Goal: Task Accomplishment & Management: Complete application form

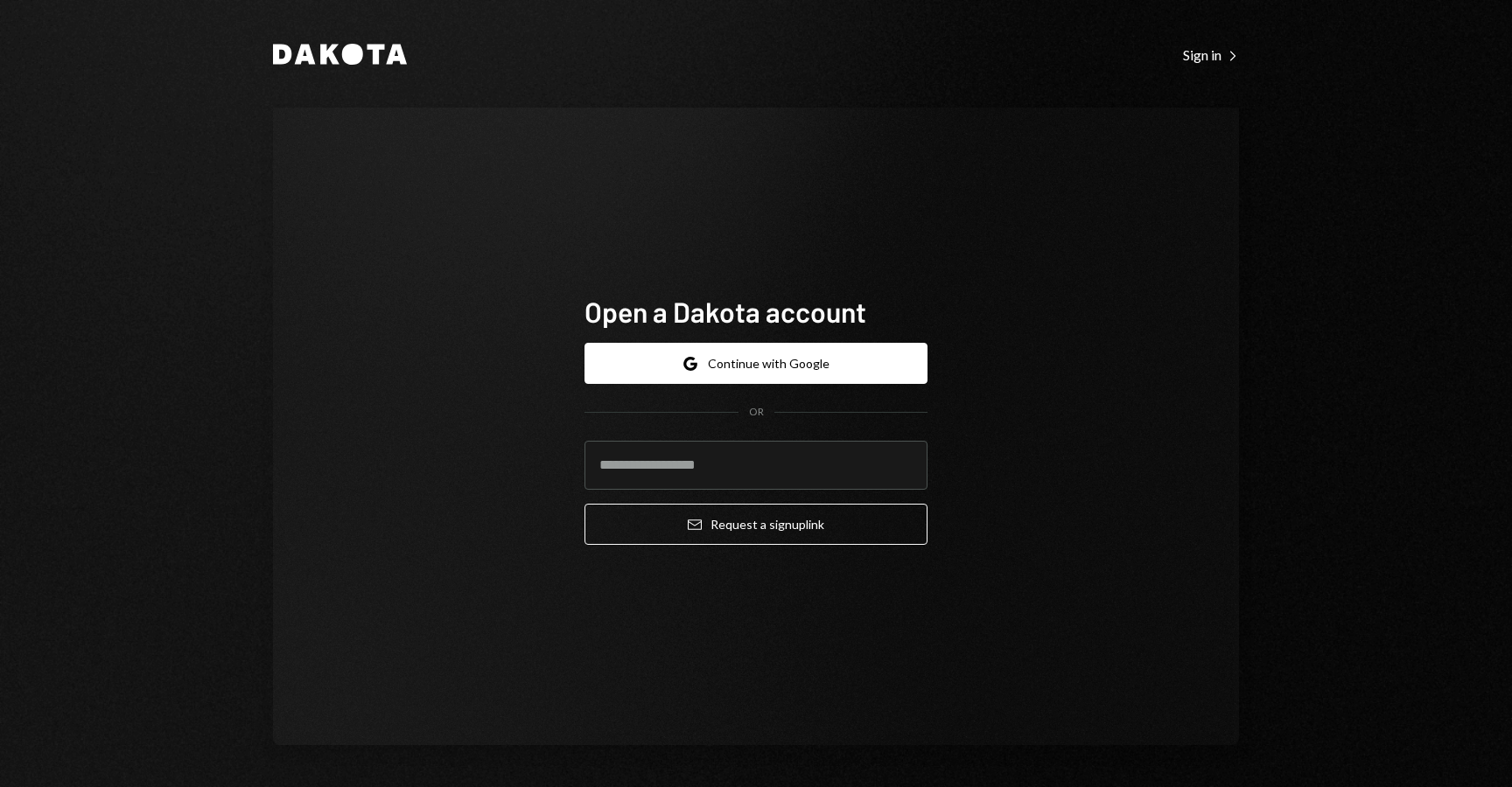
click at [1346, 360] on div "Dakota Sign in Right Caret Open a Dakota account Google Continue with Google OR…" at bounding box center [756, 394] width 1512 height 787
click at [313, 56] on icon "Dakota" at bounding box center [339, 54] width 134 height 21
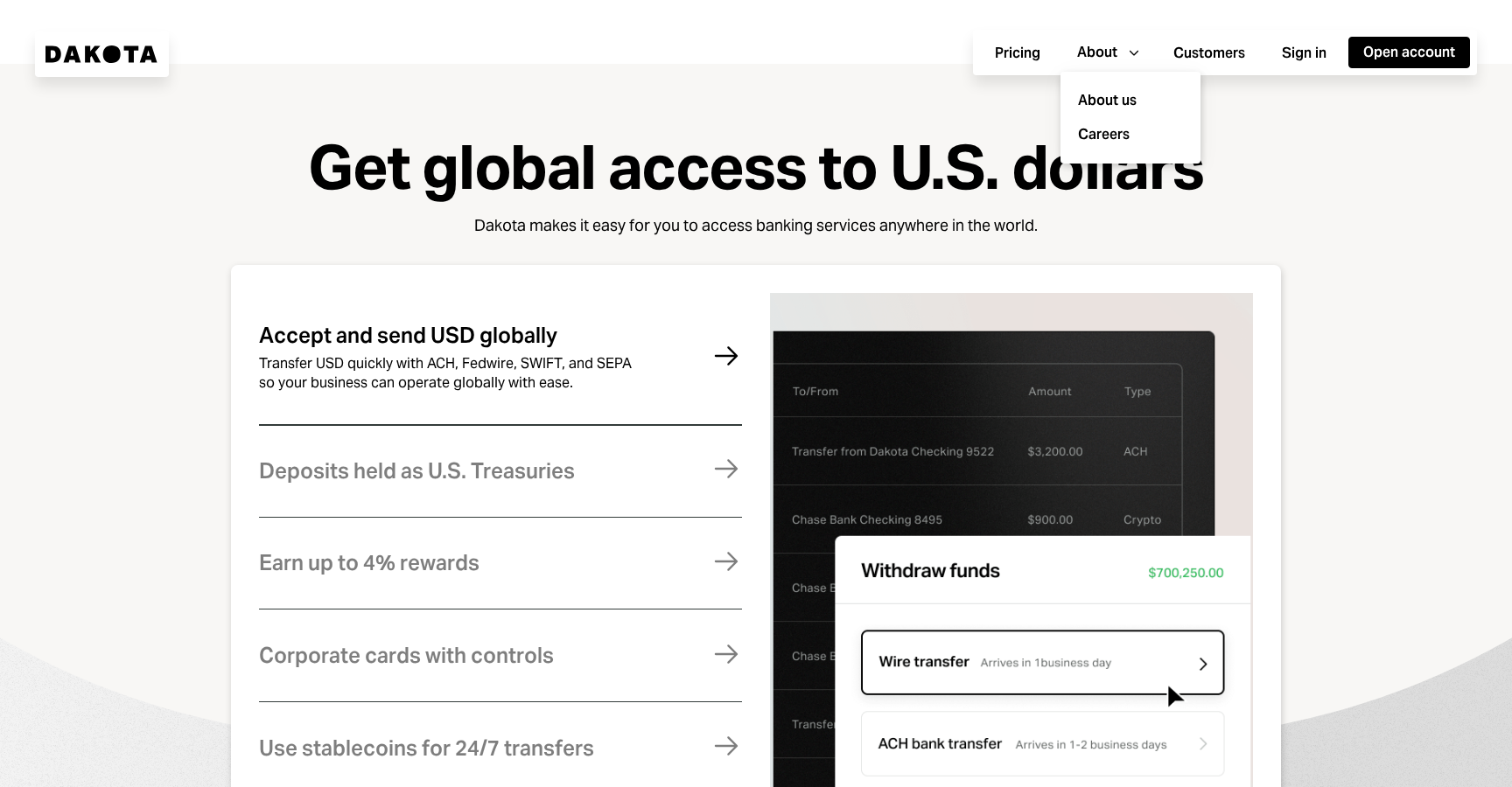
scroll to position [1037, 0]
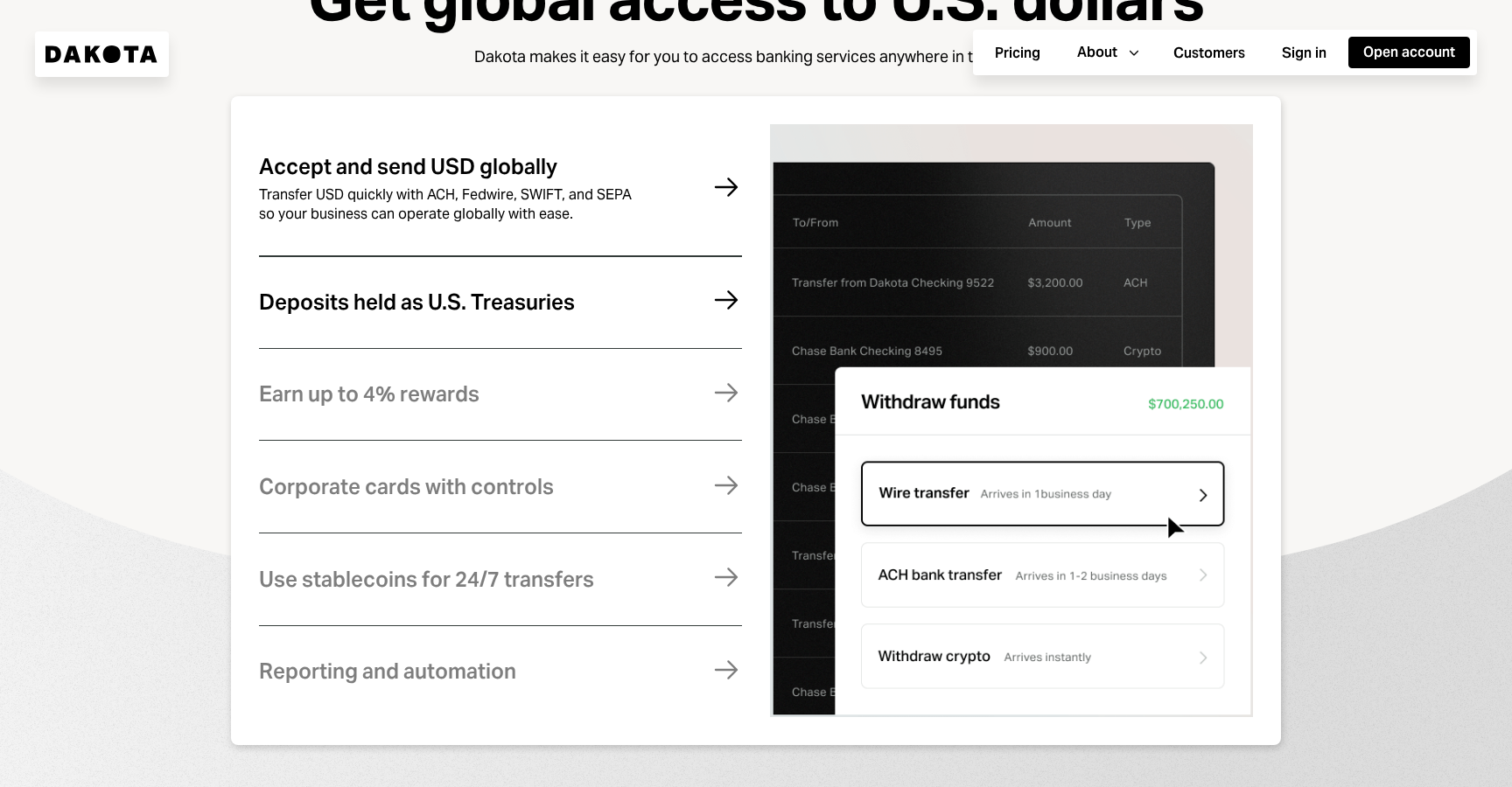
click at [478, 312] on div "Deposits held as U.S. Treasuries" at bounding box center [416, 302] width 316 height 23
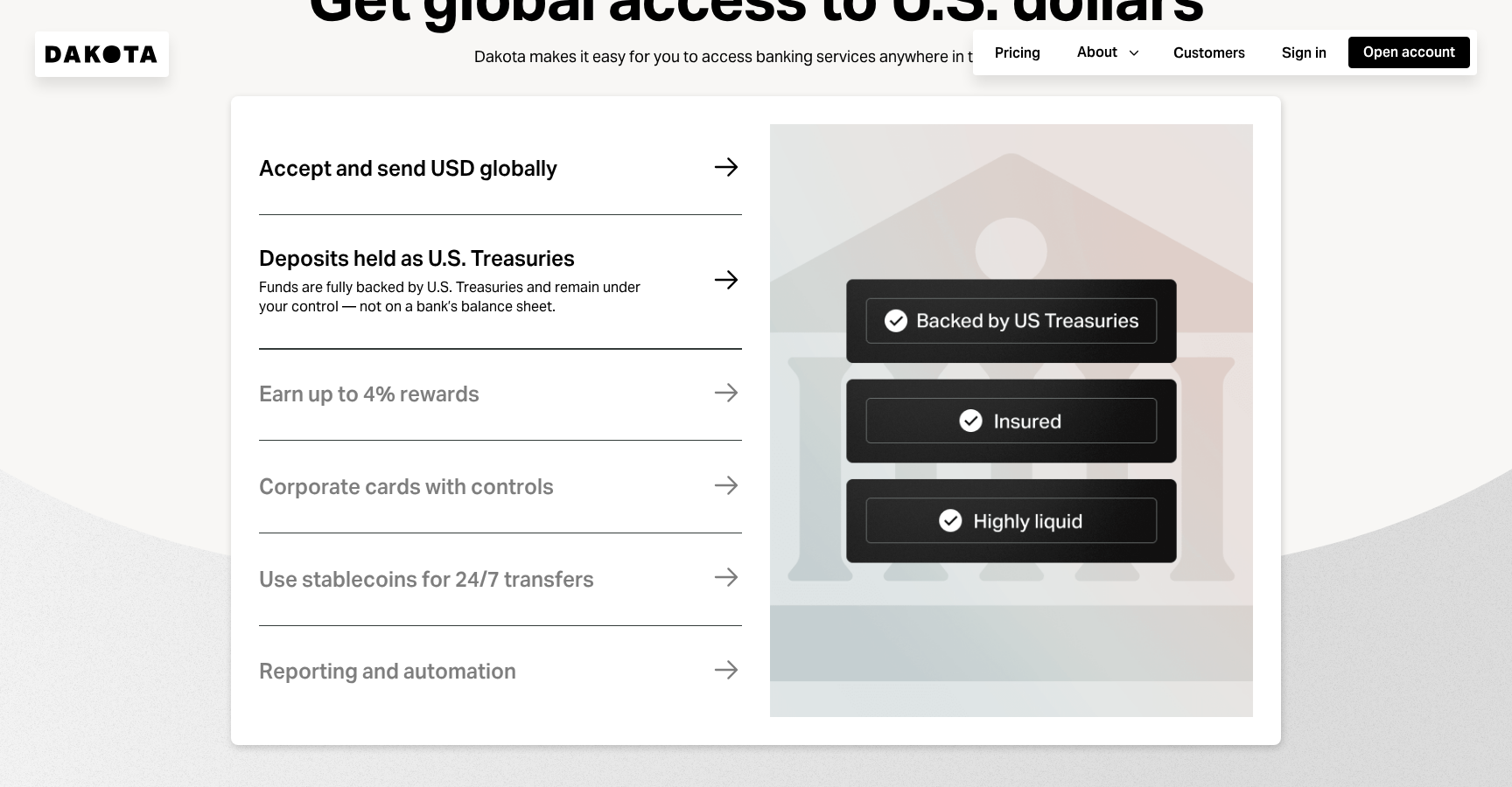
click at [413, 180] on div "Accept and send USD globally" at bounding box center [407, 169] width 298 height 23
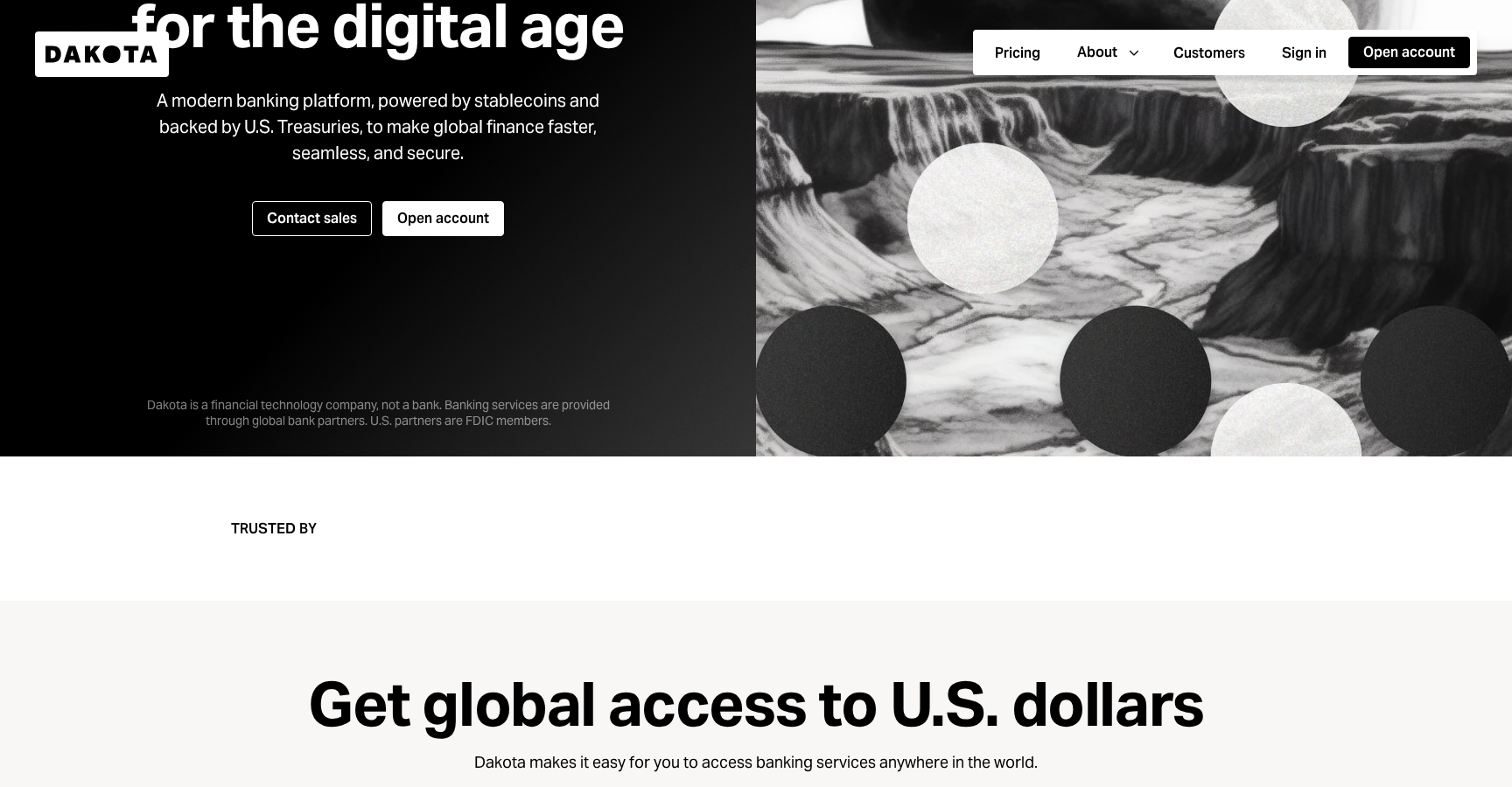
scroll to position [0, 0]
